Goal: Information Seeking & Learning: Learn about a topic

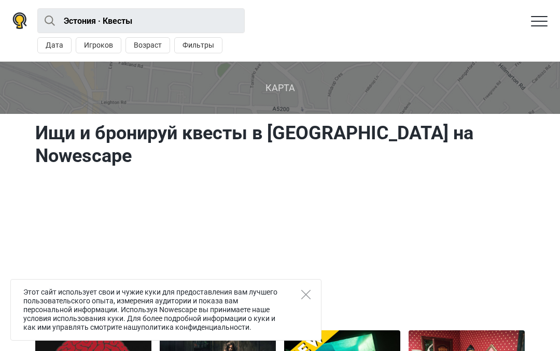
click at [309, 294] on icon "Close" at bounding box center [305, 294] width 9 height 9
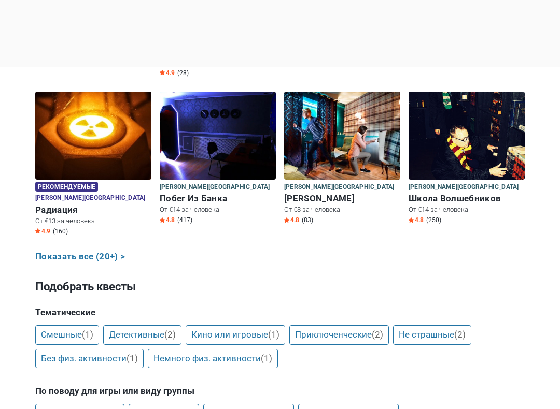
scroll to position [489, 0]
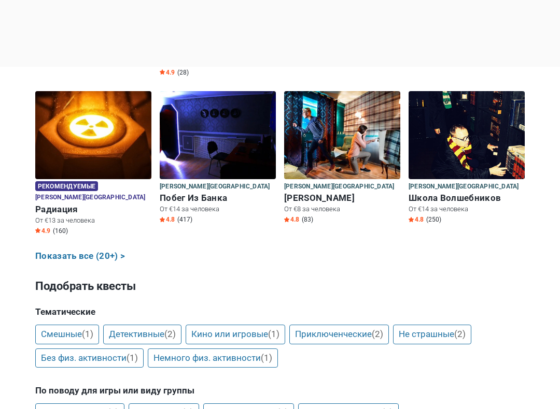
click at [75, 250] on link "Показать все (20+) >" at bounding box center [80, 256] width 90 height 13
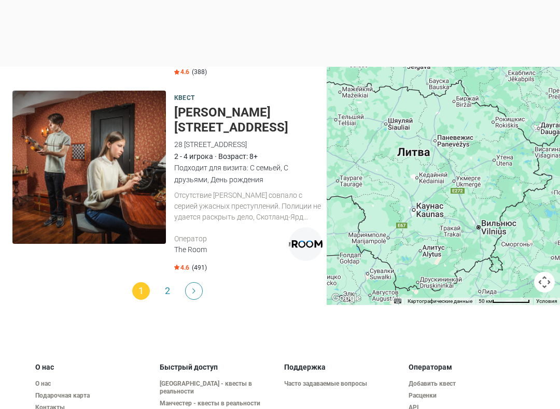
scroll to position [3576, 0]
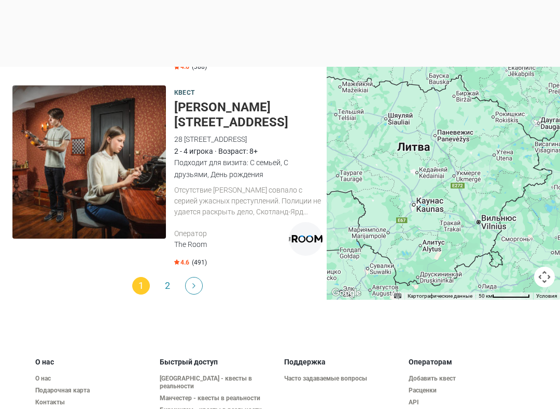
click at [186, 277] on li at bounding box center [194, 286] width 17 height 18
click at [192, 277] on link "Next" at bounding box center [194, 286] width 18 height 18
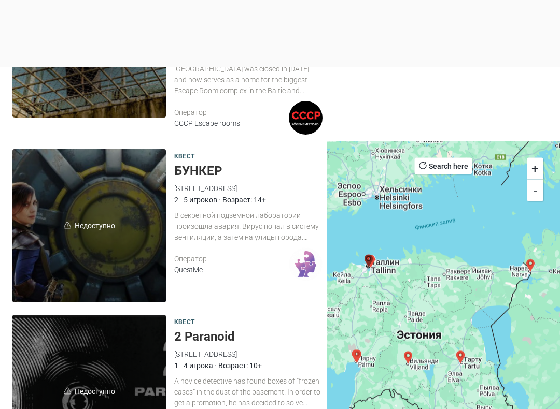
scroll to position [2506, 0]
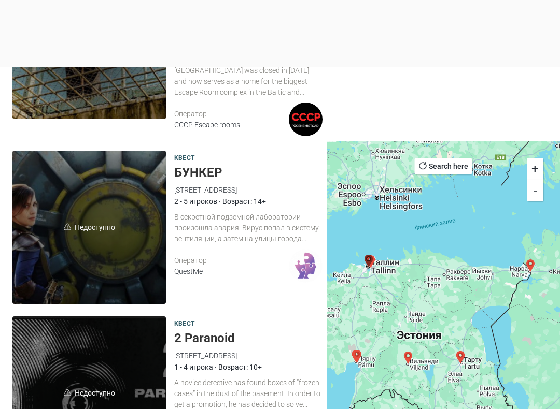
click at [90, 248] on span "Недоступно" at bounding box center [88, 227] width 153 height 153
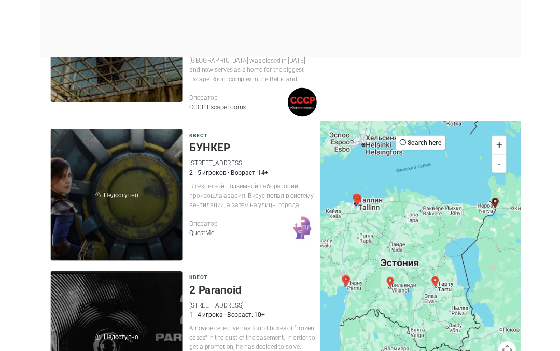
scroll to position [2535, 0]
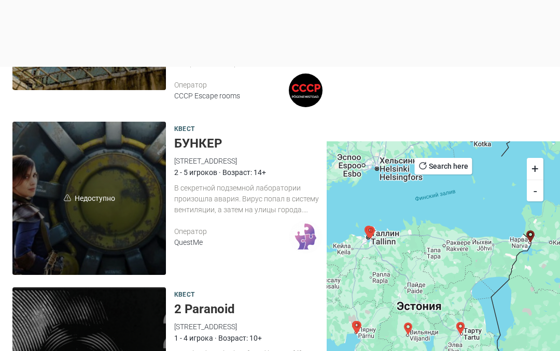
scroll to position [2828, 0]
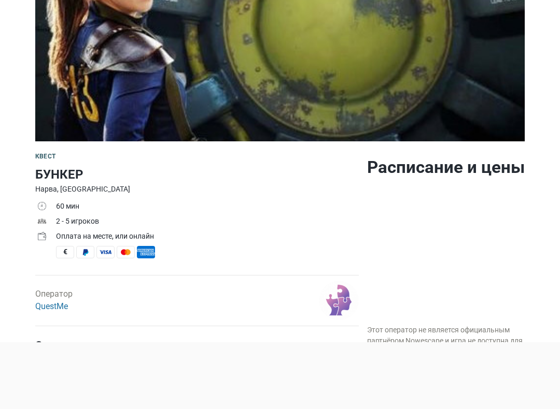
scroll to position [330, 0]
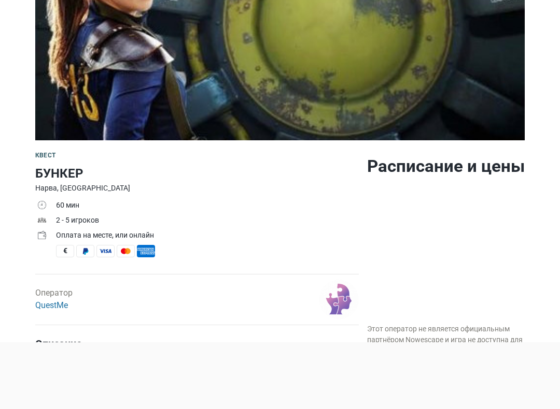
click at [487, 88] on img at bounding box center [279, 14] width 489 height 253
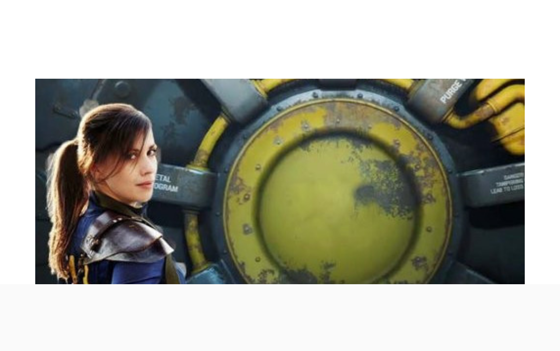
scroll to position [123, 0]
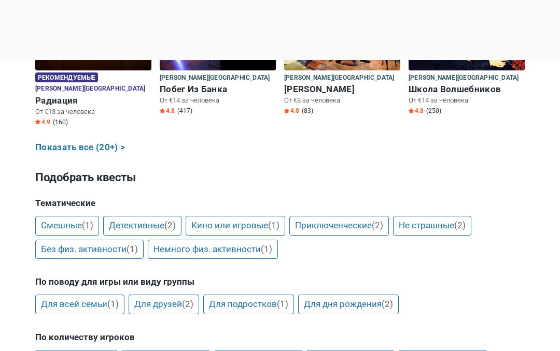
scroll to position [518, 0]
